Goal: Information Seeking & Learning: Learn about a topic

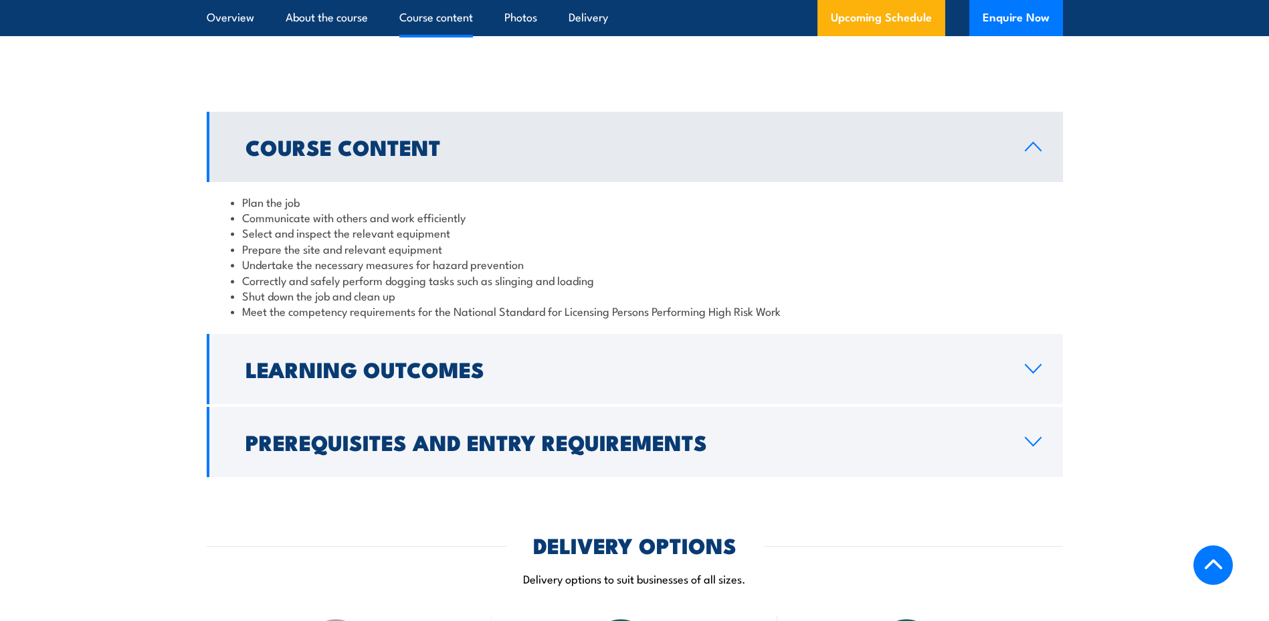
scroll to position [1003, 0]
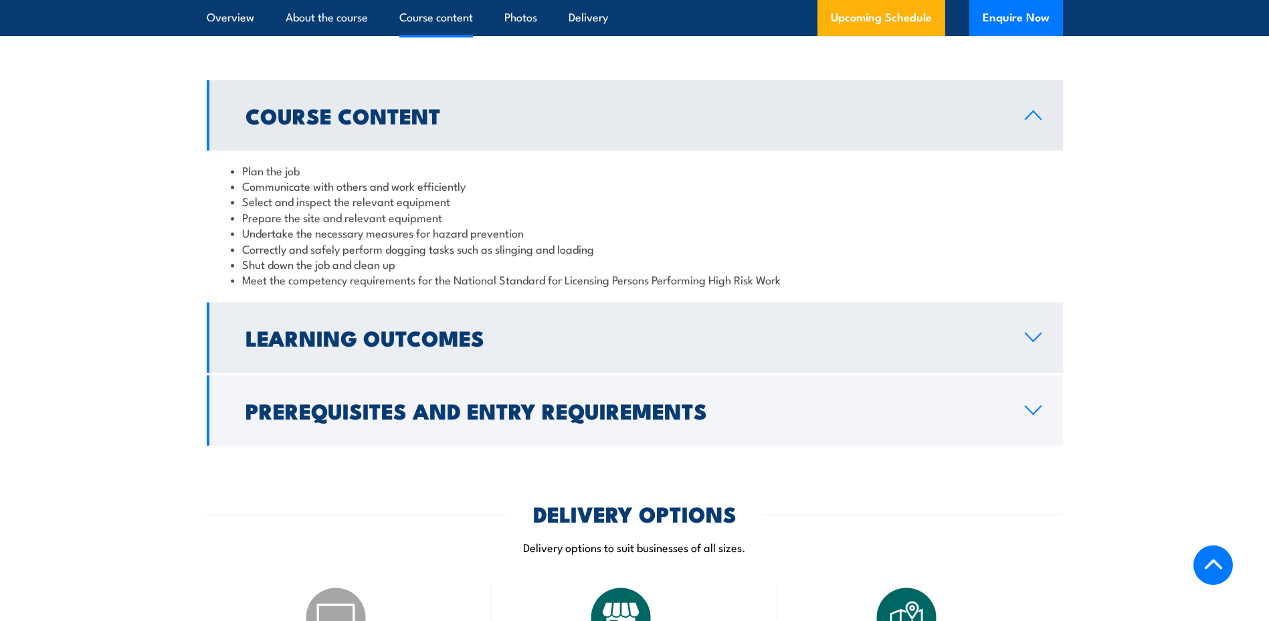
click at [466, 346] on h2 "Learning Outcomes" at bounding box center [624, 337] width 758 height 19
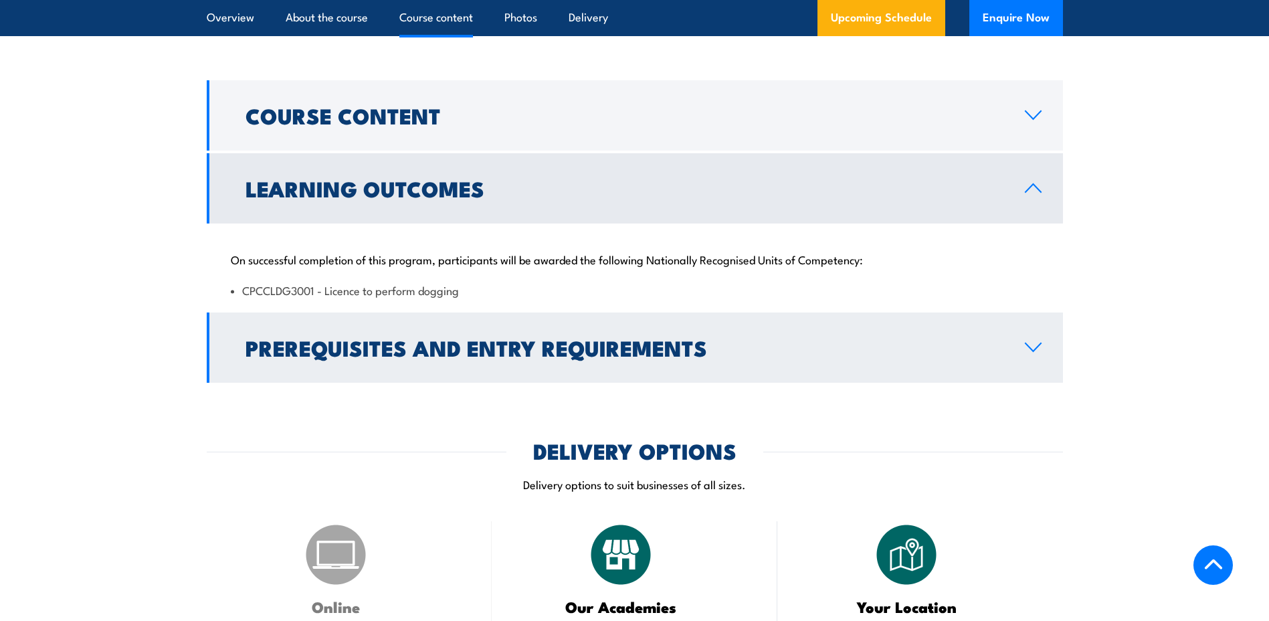
click at [490, 356] on h2 "Prerequisites and Entry Requirements" at bounding box center [624, 347] width 758 height 19
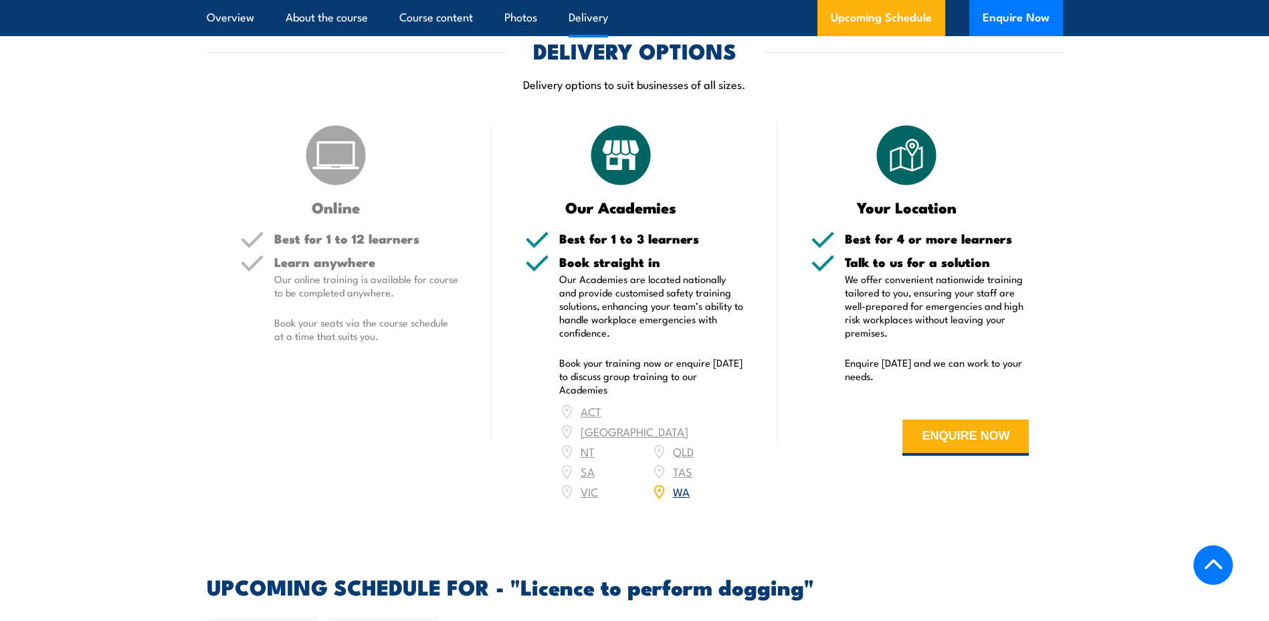
scroll to position [1672, 0]
click at [682, 484] on link "WA" at bounding box center [681, 490] width 17 height 16
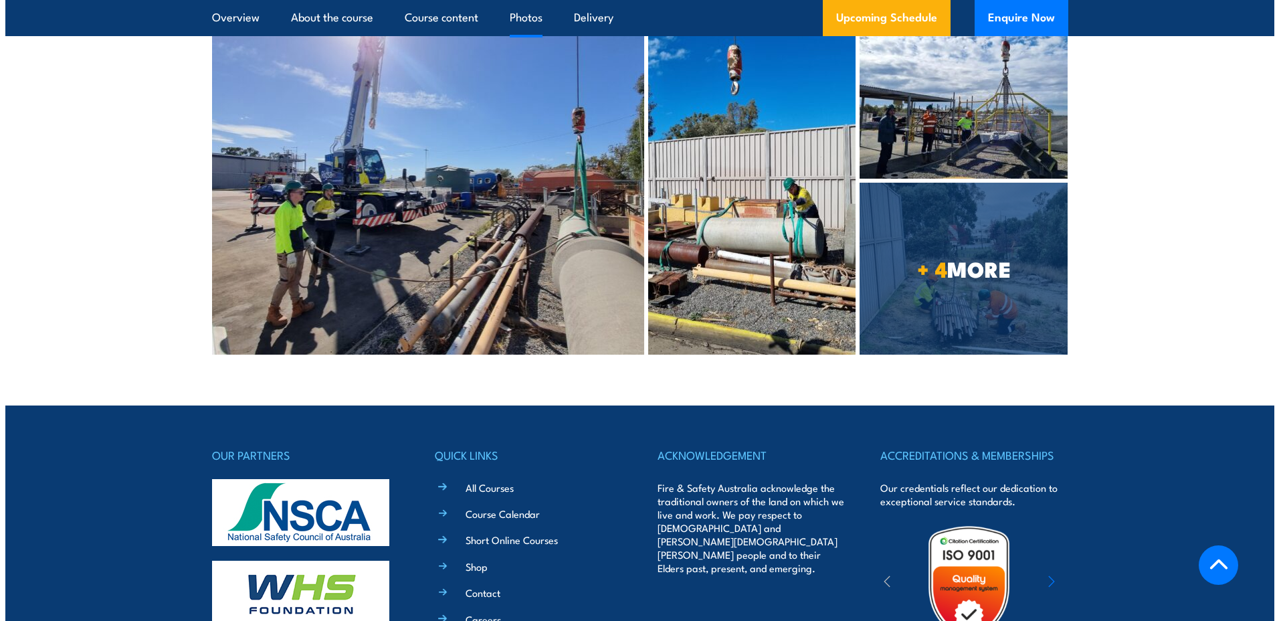
scroll to position [3039, 0]
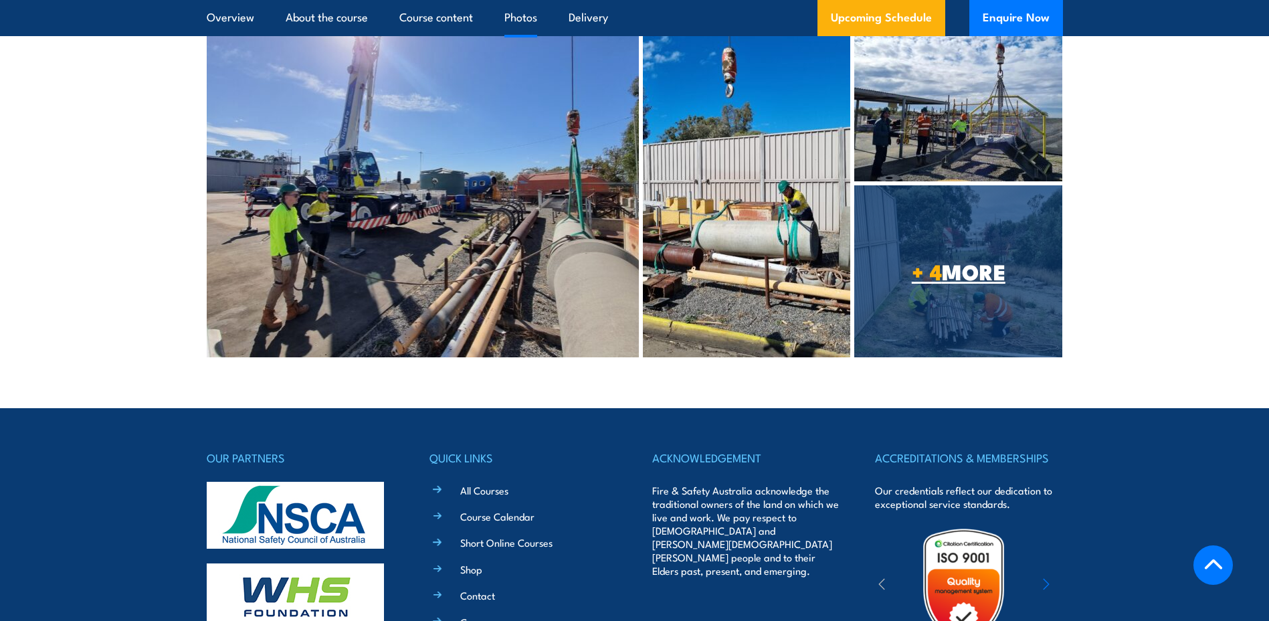
click at [954, 261] on span "+ 4 MORE" at bounding box center [958, 270] width 208 height 19
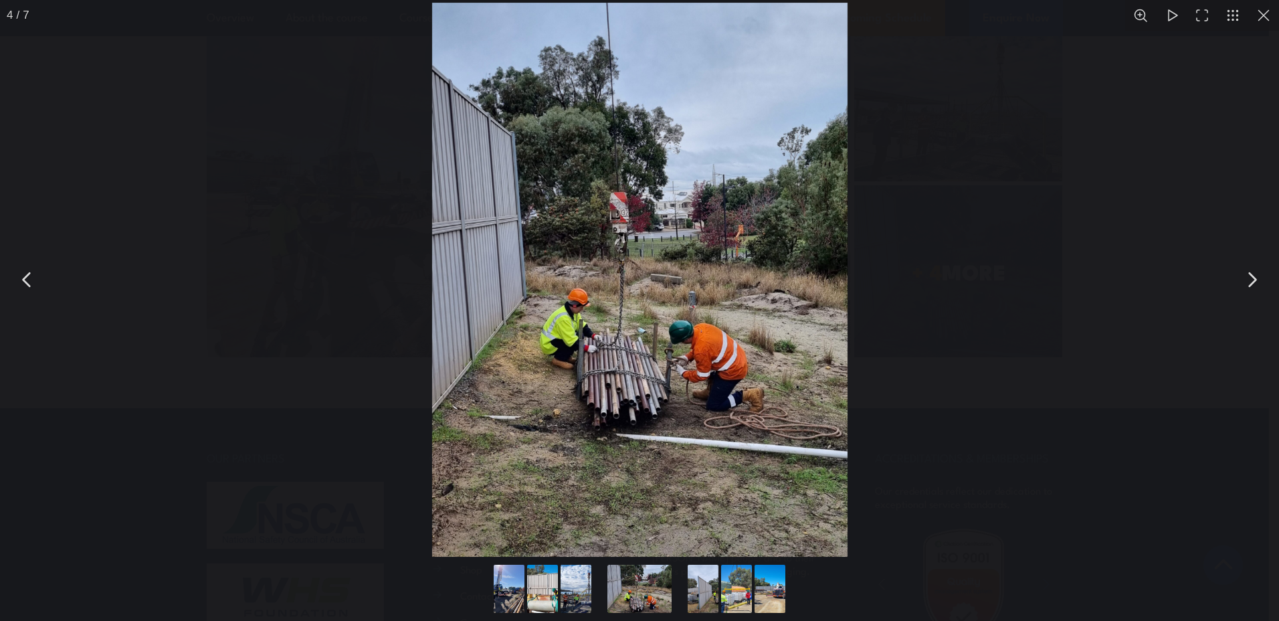
click at [514, 590] on button "Go to slide #1" at bounding box center [509, 588] width 64 height 48
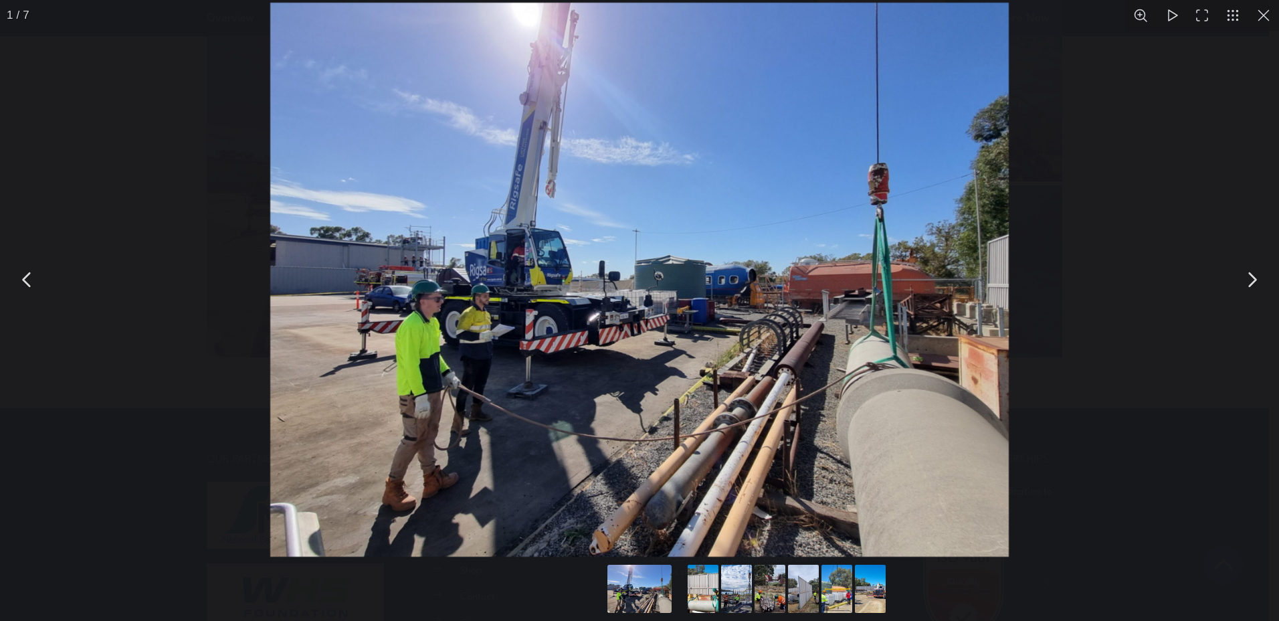
click at [702, 588] on button "Go to slide #2" at bounding box center [703, 588] width 64 height 48
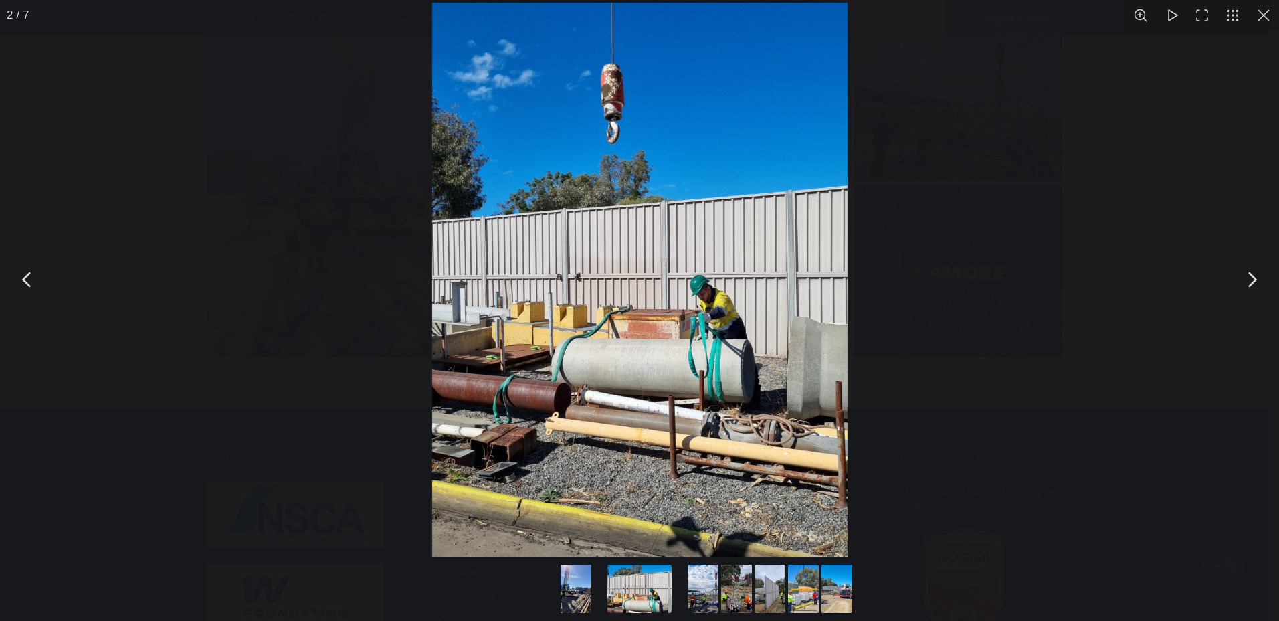
click at [708, 586] on button "Go to slide #3" at bounding box center [703, 588] width 64 height 48
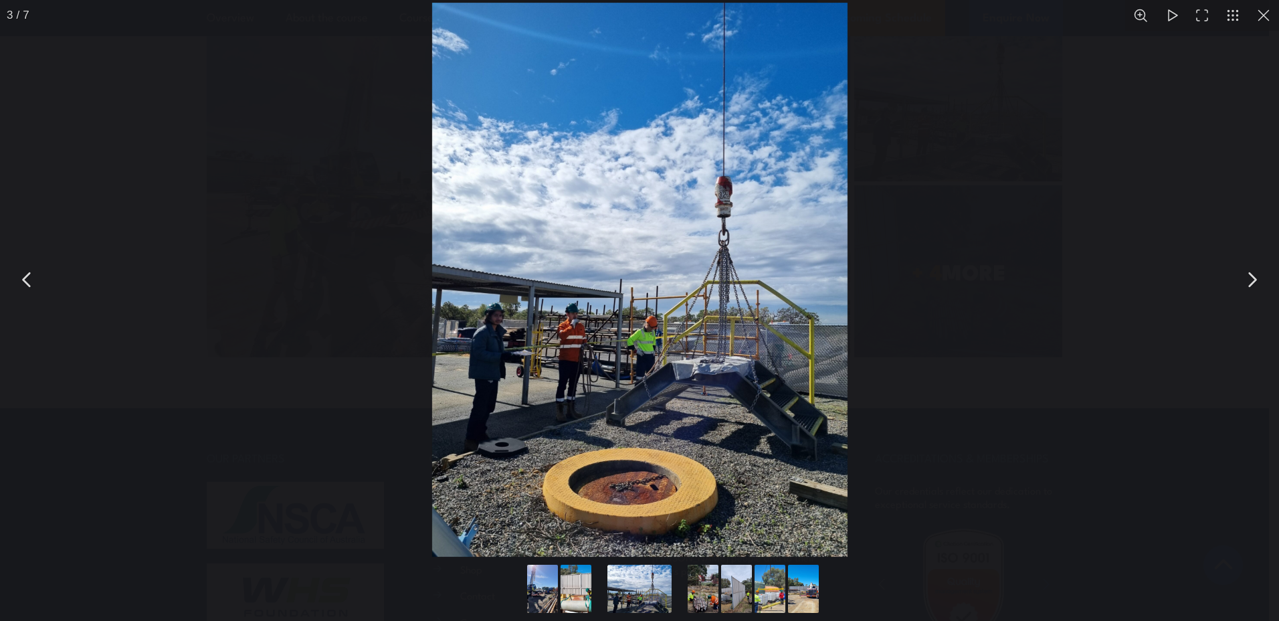
click at [731, 588] on button "Go to slide #5" at bounding box center [736, 588] width 64 height 48
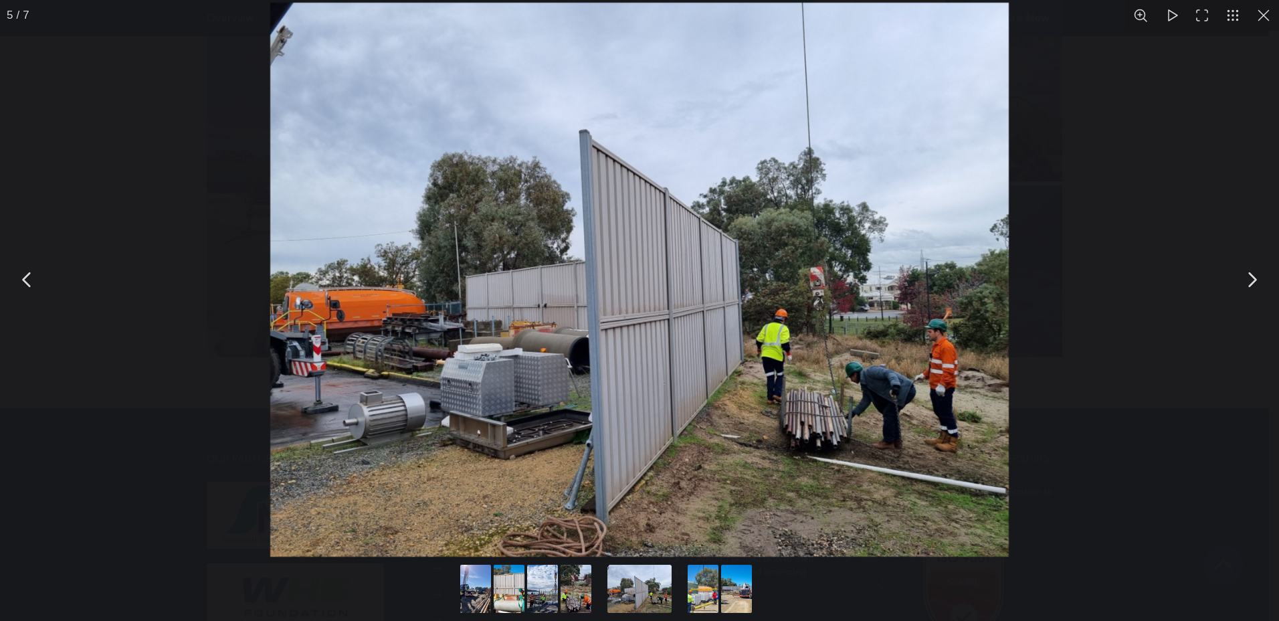
click at [699, 594] on button "Go to slide #6" at bounding box center [703, 588] width 64 height 48
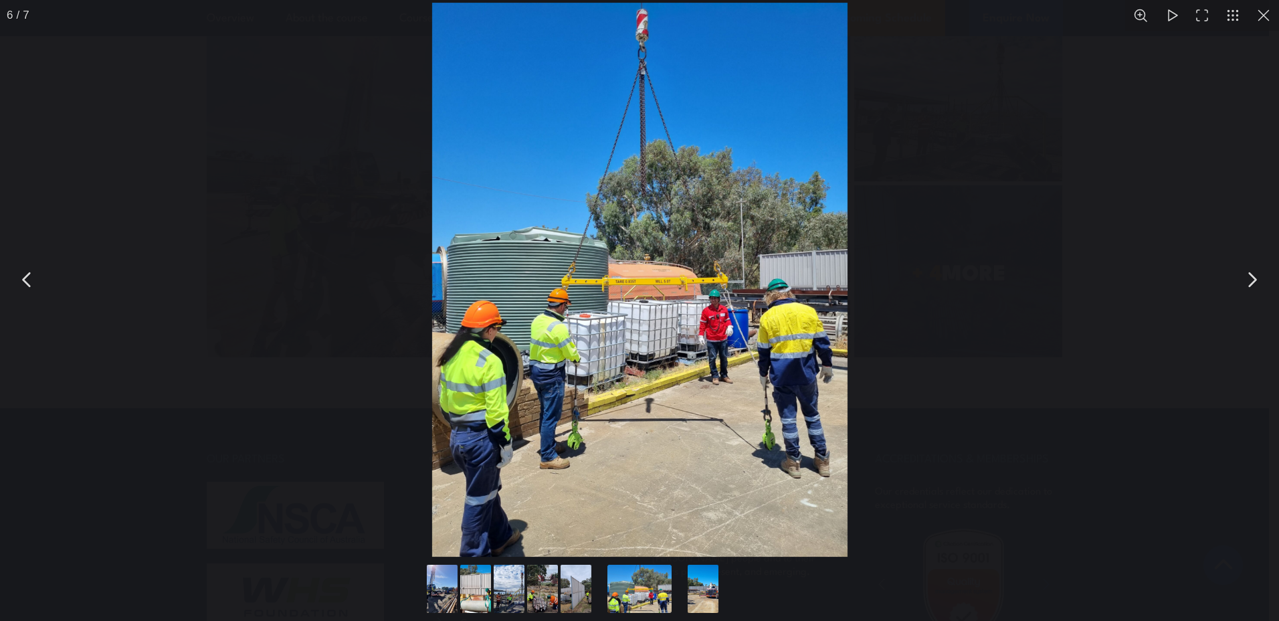
click at [705, 590] on button "Go to slide #7" at bounding box center [703, 588] width 64 height 48
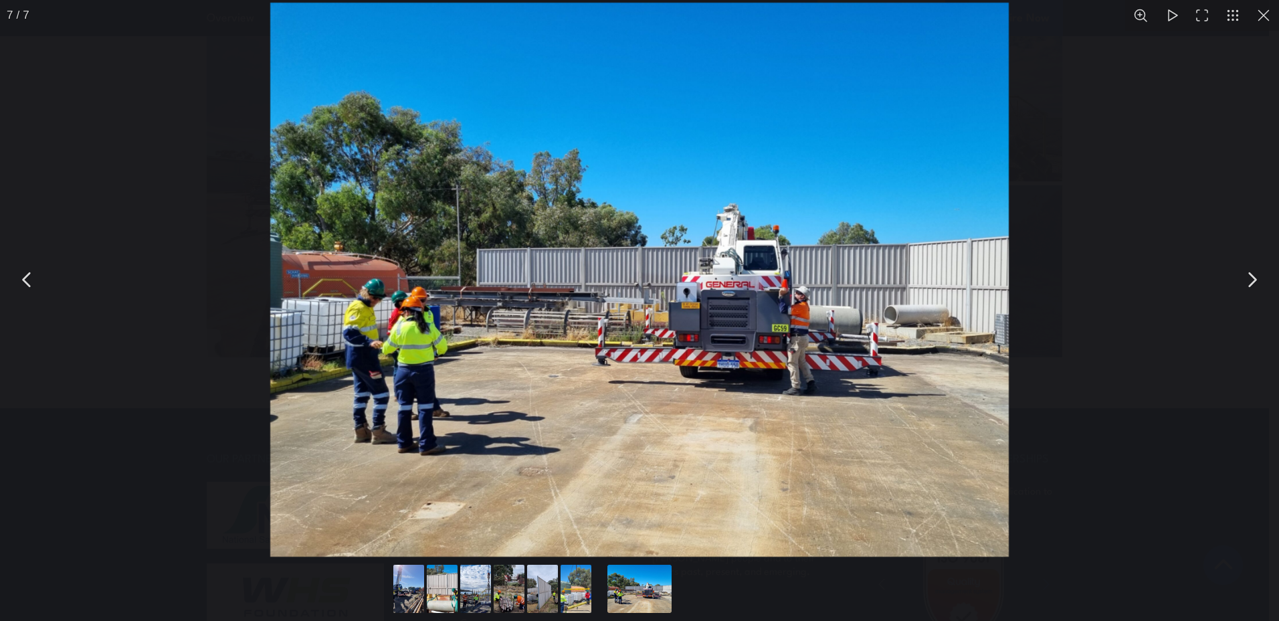
click at [574, 584] on button "Go to slide #6" at bounding box center [576, 588] width 64 height 48
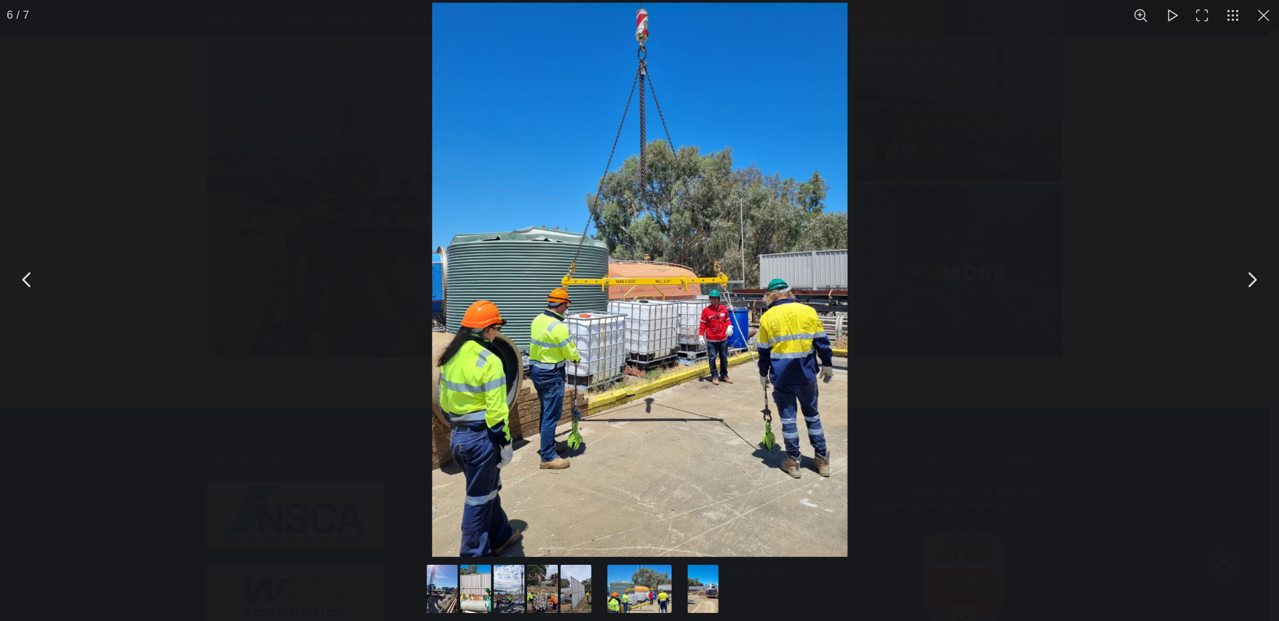
click at [570, 586] on button "Go to slide #5" at bounding box center [576, 588] width 64 height 48
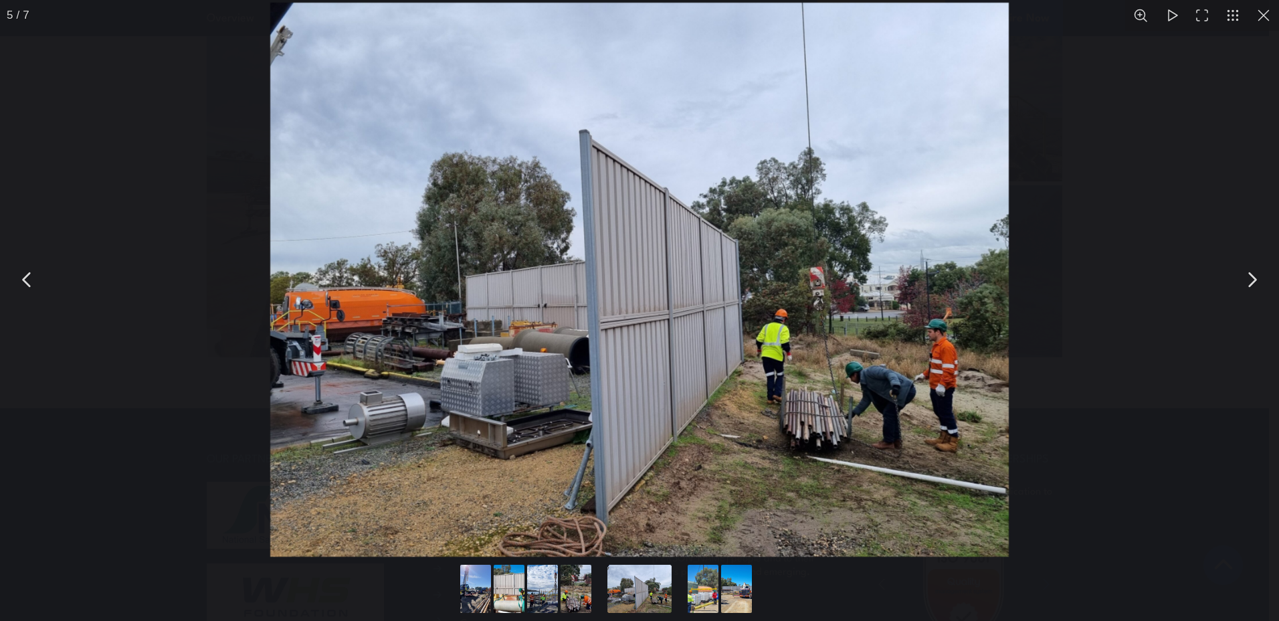
click at [542, 592] on button "Go to slide #3" at bounding box center [542, 588] width 64 height 48
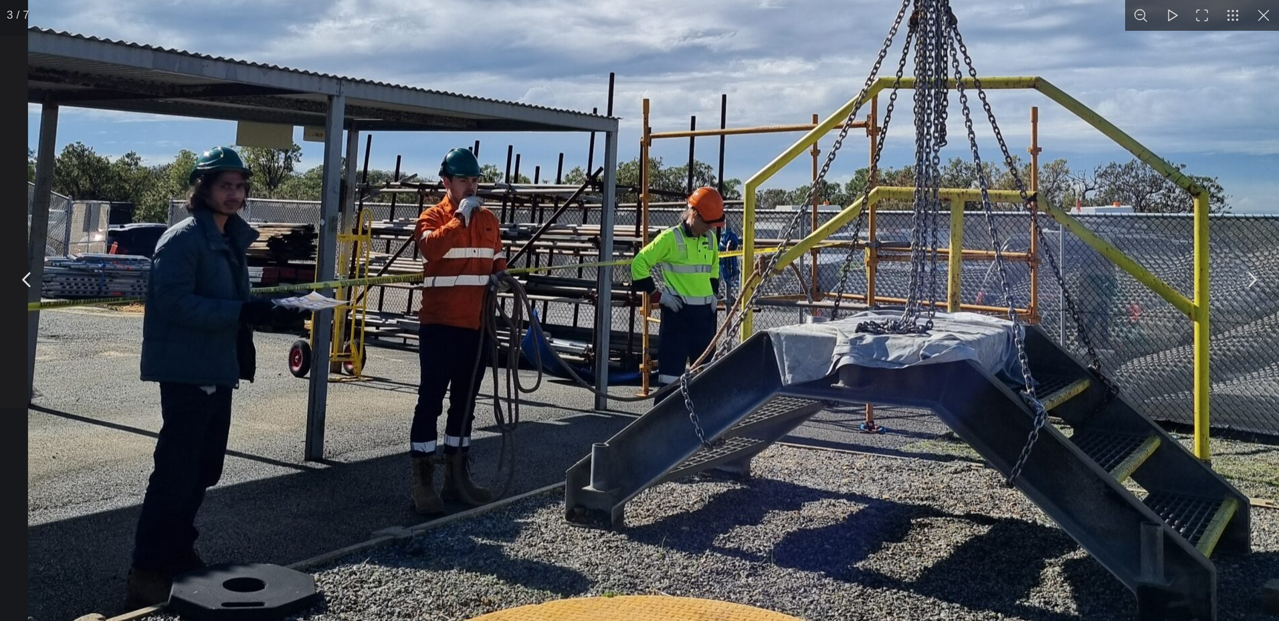
drag, startPoint x: 768, startPoint y: 290, endPoint x: 827, endPoint y: 510, distance: 227.7
click at [827, 510] on img "You can close this modal content with the ESC key" at bounding box center [669, 76] width 1284 height 1712
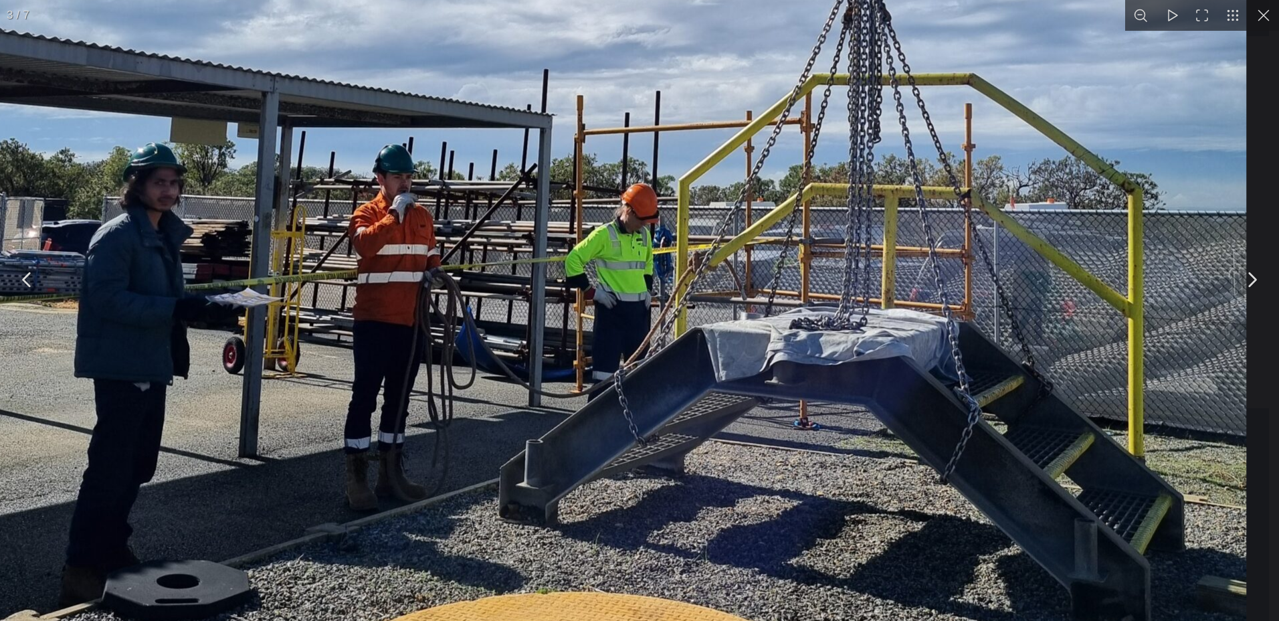
drag, startPoint x: 891, startPoint y: 520, endPoint x: 767, endPoint y: 520, distance: 123.7
click at [769, 520] on img "You can close this modal content with the ESC key" at bounding box center [604, 72] width 1284 height 1712
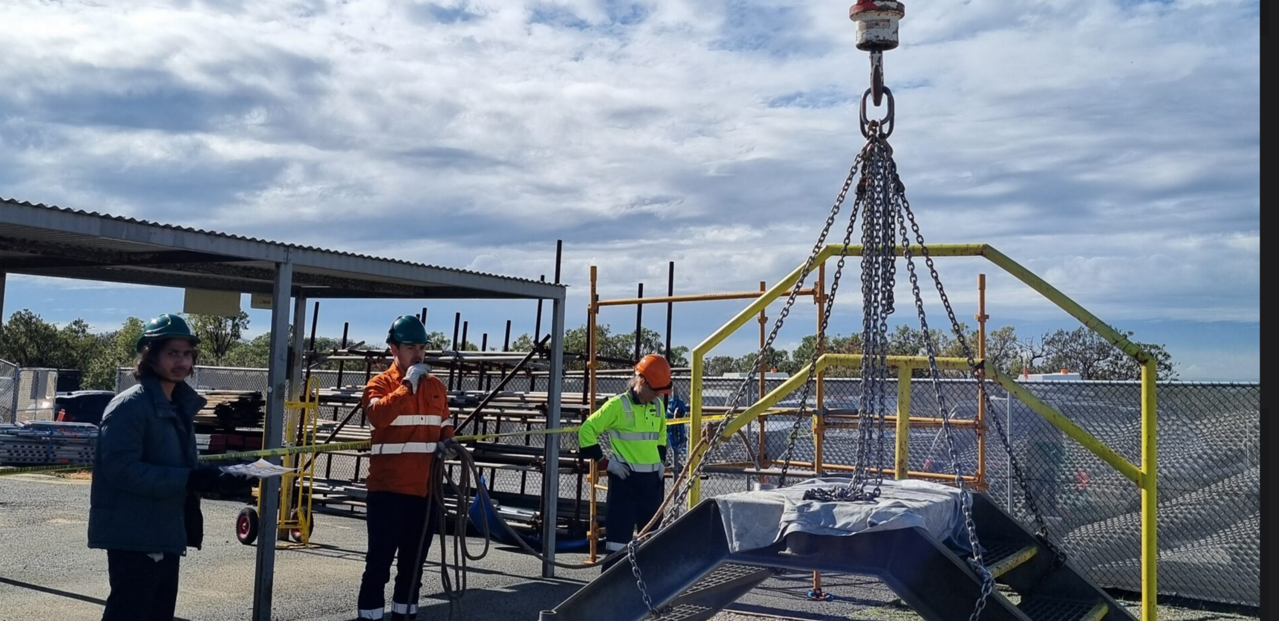
drag, startPoint x: 888, startPoint y: 328, endPoint x: 853, endPoint y: 495, distance: 170.1
click at [853, 495] on img "You can close this modal content with the ESC key" at bounding box center [617, 243] width 1284 height 1712
